Goal: Use online tool/utility: Use online tool/utility

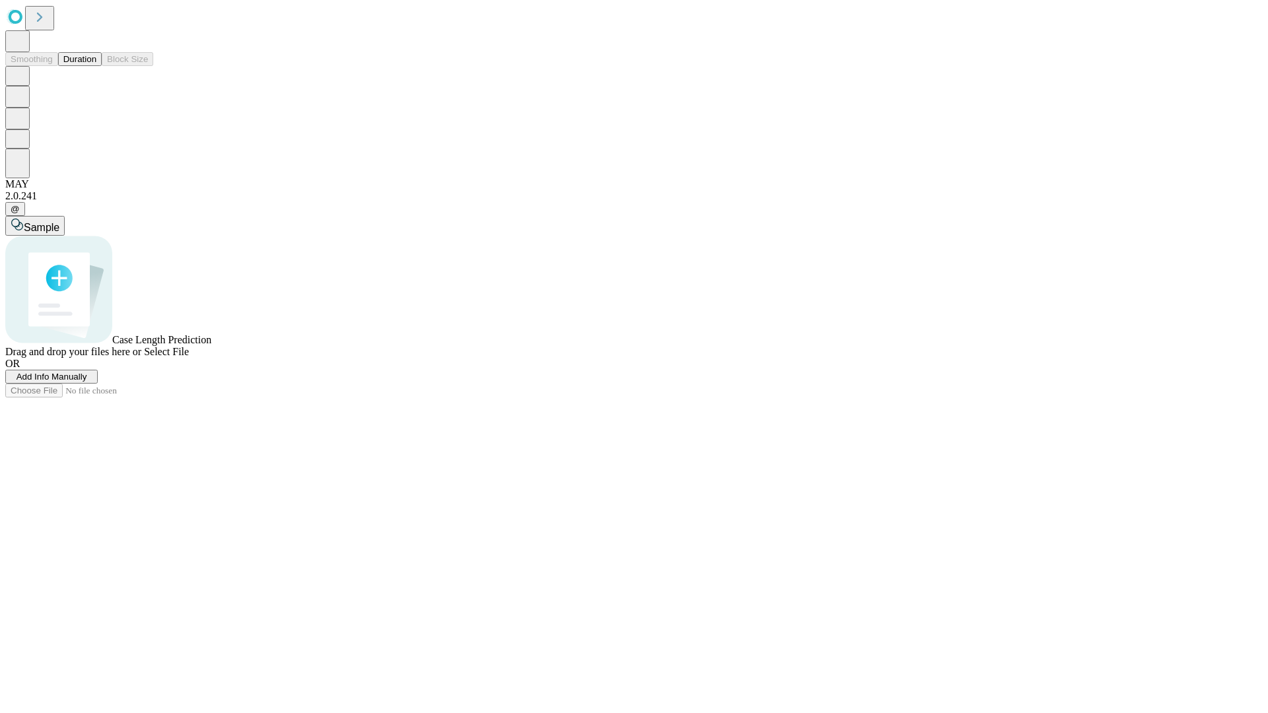
click at [96, 66] on button "Duration" at bounding box center [80, 59] width 44 height 14
click at [59, 222] on span "Sample" at bounding box center [42, 227] width 36 height 11
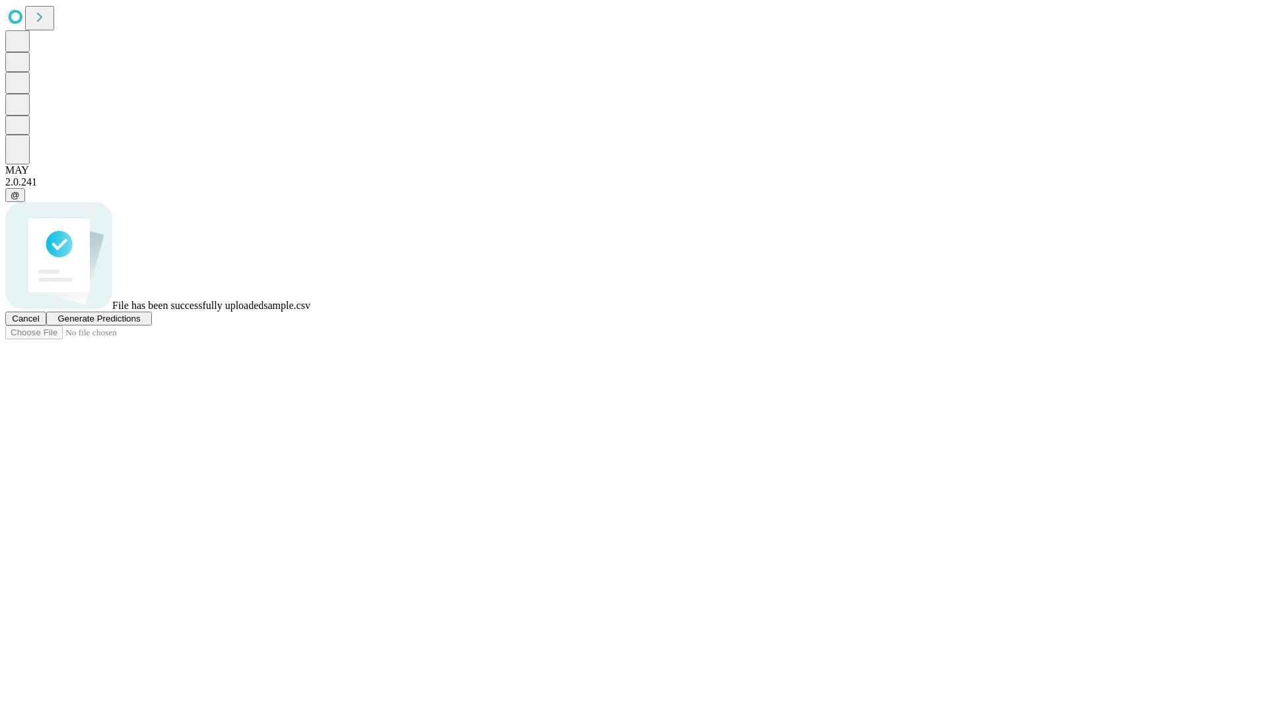
click at [140, 323] on span "Generate Predictions" at bounding box center [98, 319] width 83 height 10
